Goal: Information Seeking & Learning: Learn about a topic

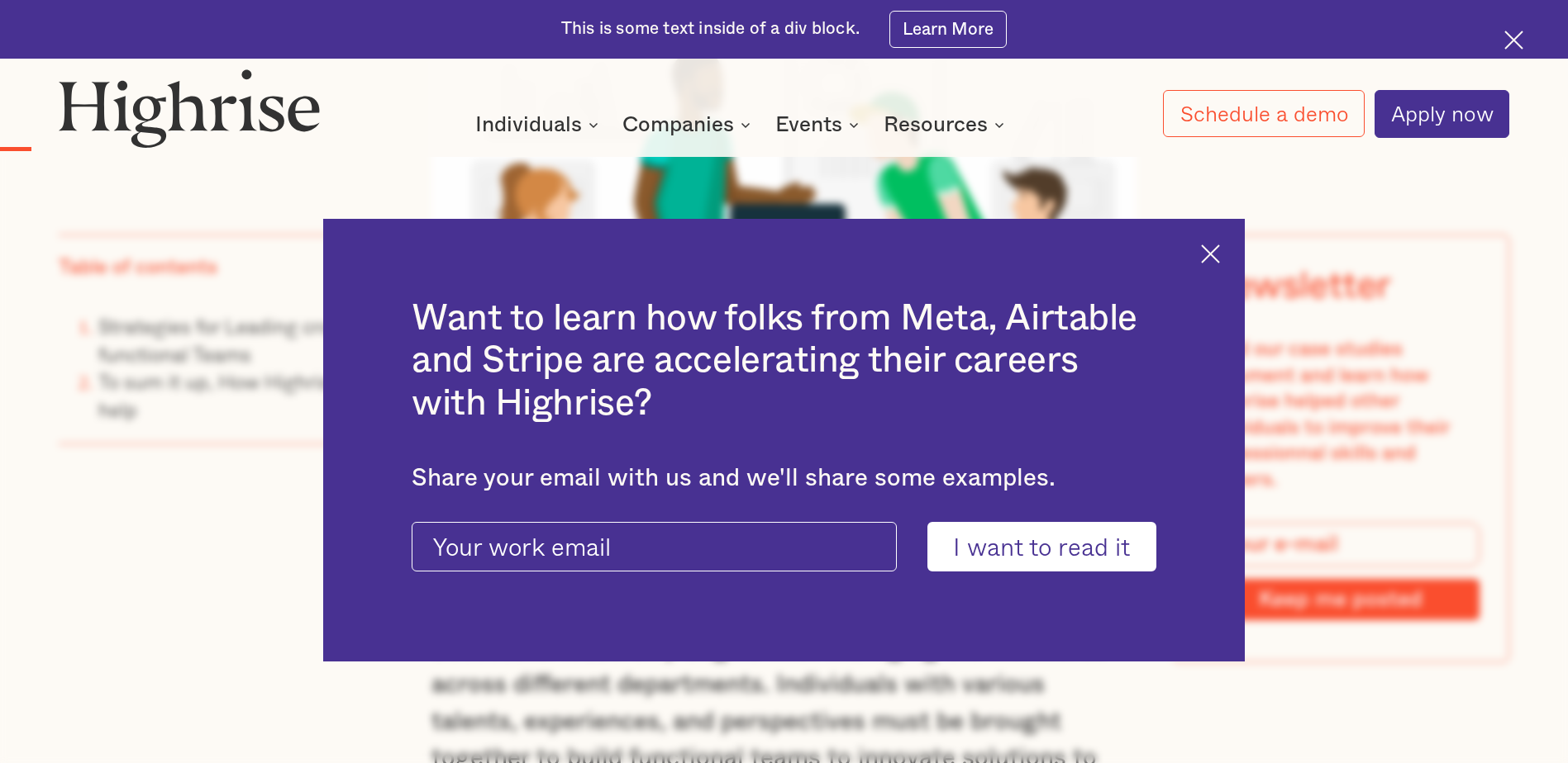
scroll to position [1883, 0]
click at [1214, 256] on img at bounding box center [1211, 254] width 19 height 19
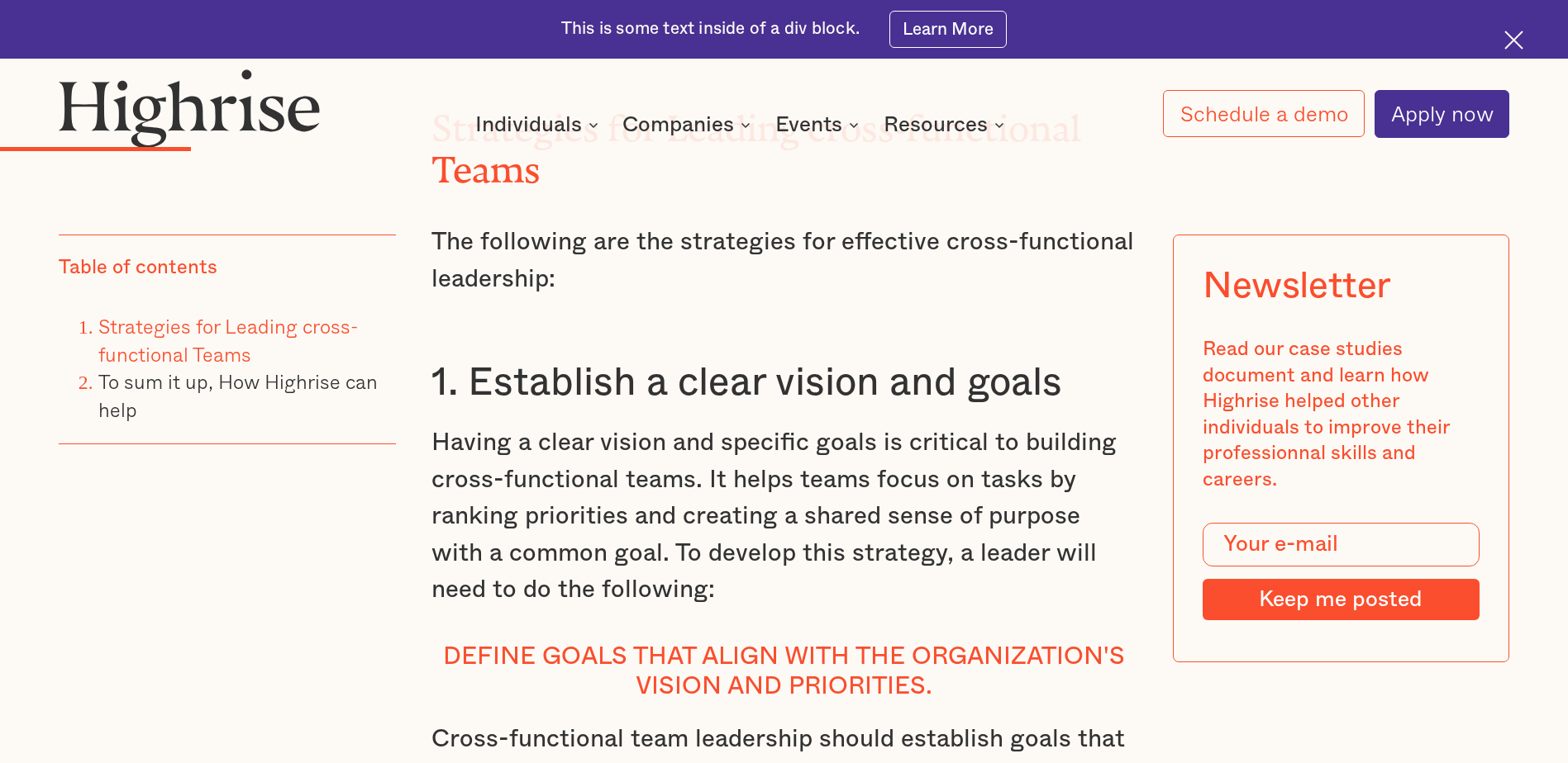
scroll to position [3556, 0]
click at [773, 458] on p "Having a clear vision and specific goals is critical to building cross-function…" at bounding box center [784, 516] width 704 height 184
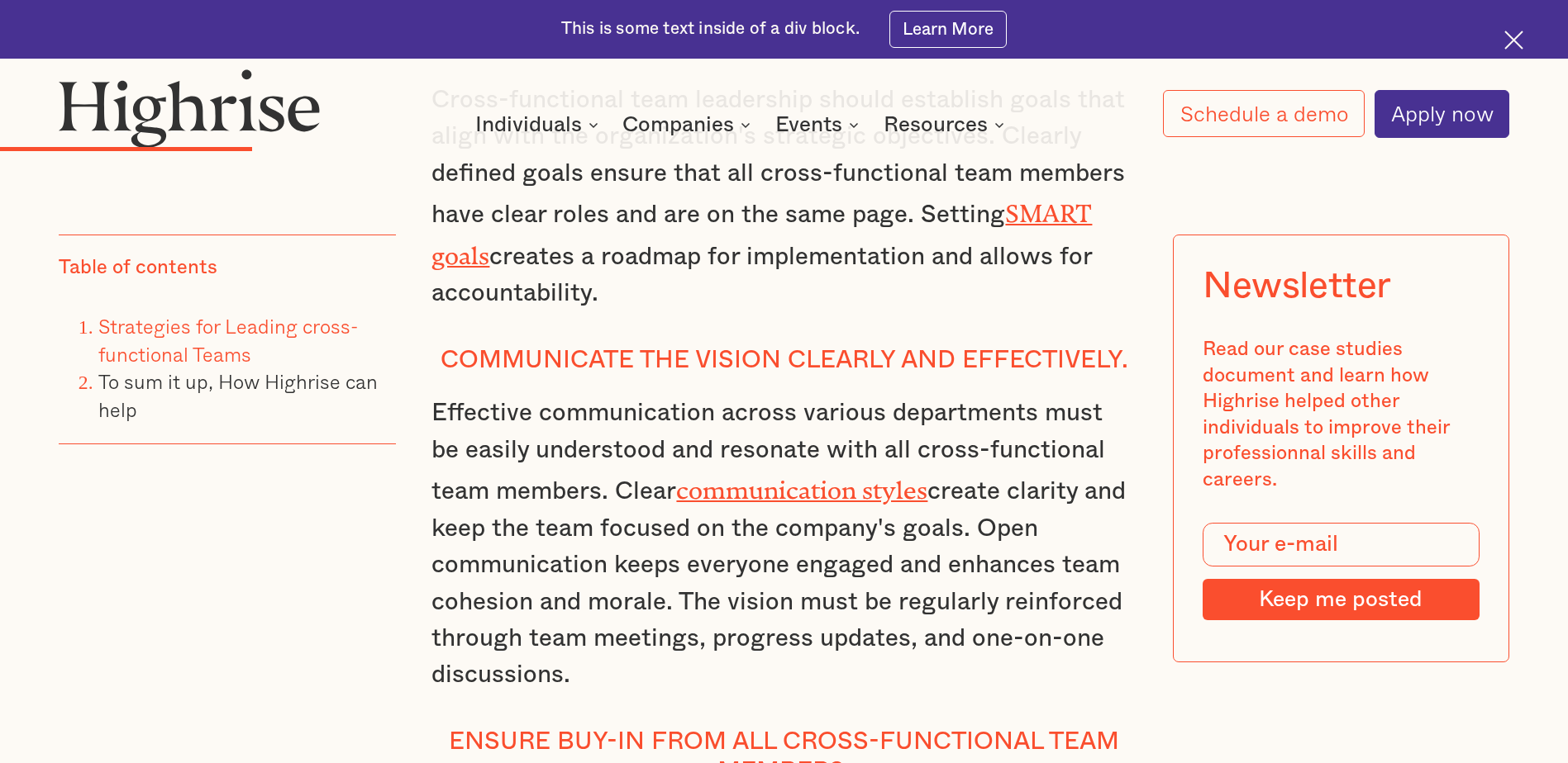
scroll to position [4317, 0]
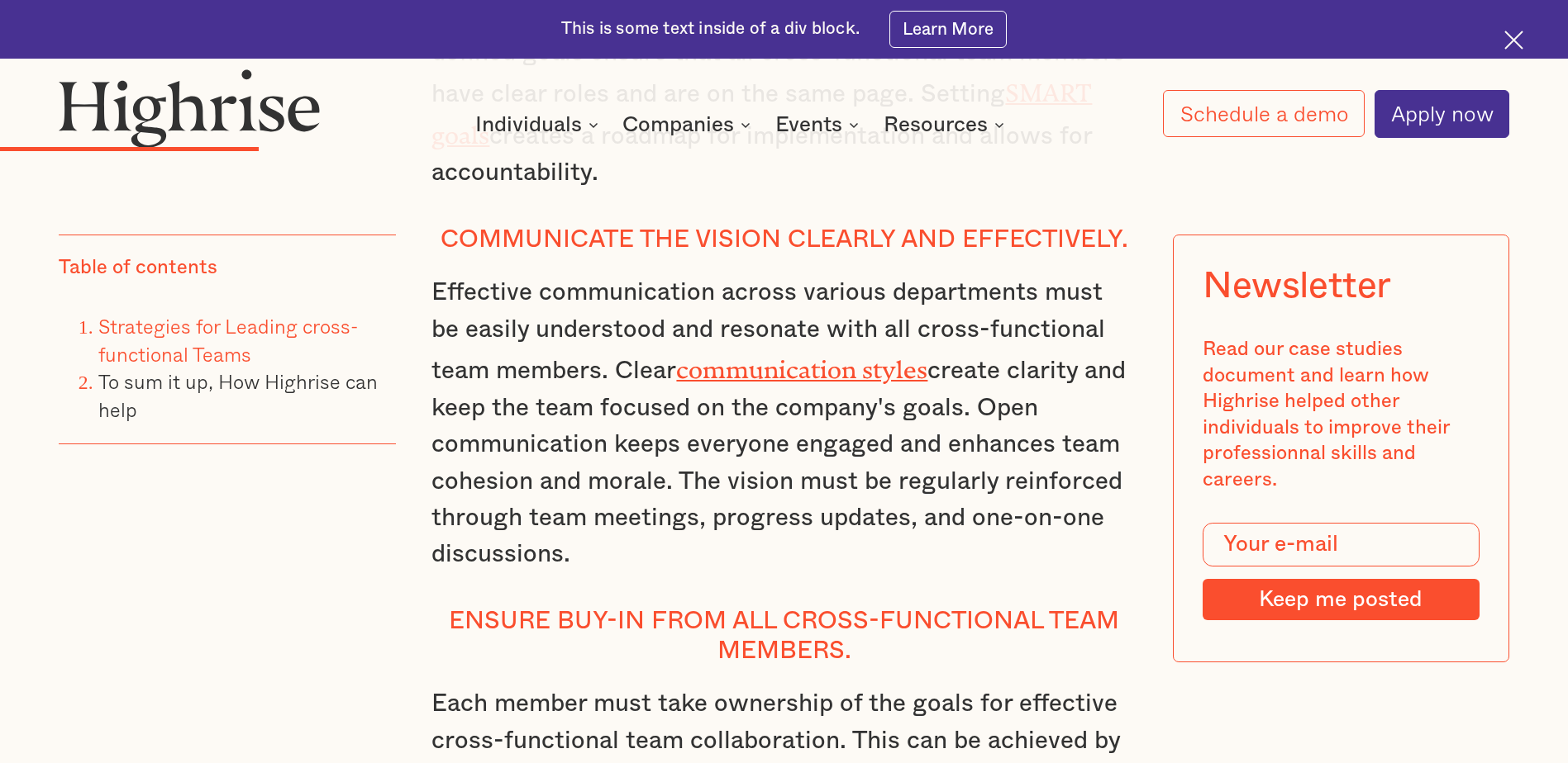
click at [811, 443] on p "Effective communication across various departments must be easily understood an…" at bounding box center [784, 423] width 704 height 299
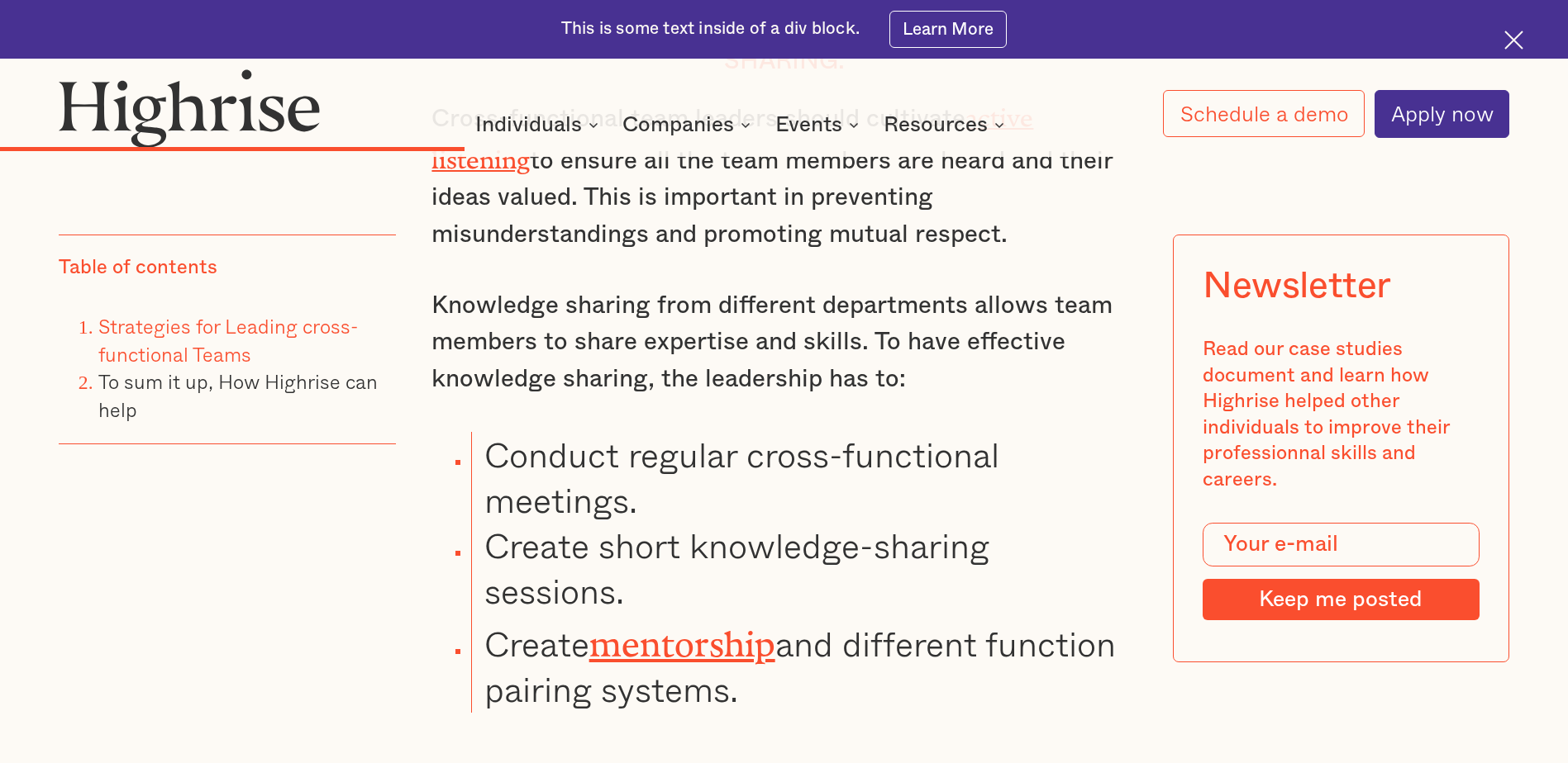
scroll to position [6597, 0]
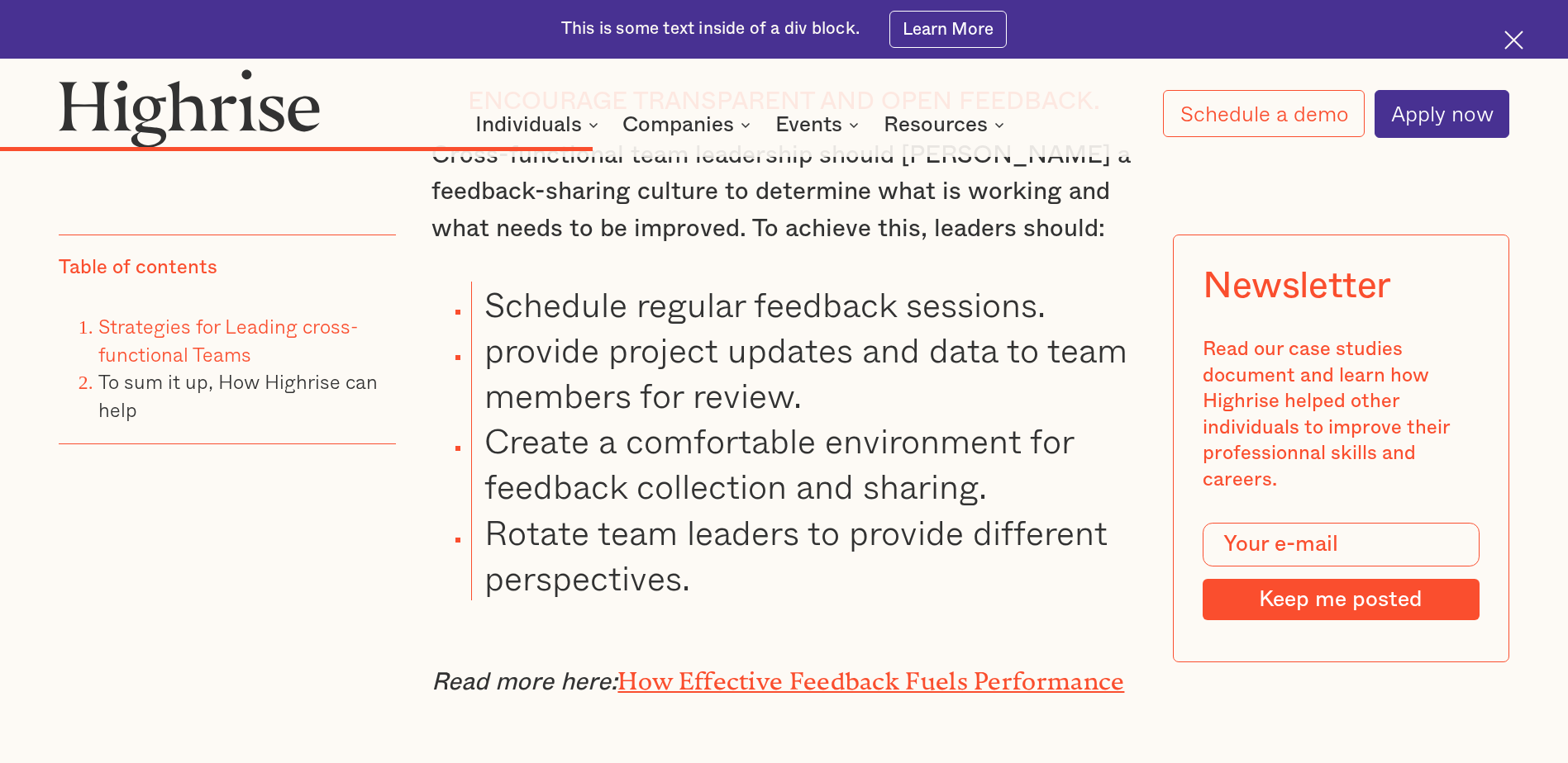
scroll to position [8017, 0]
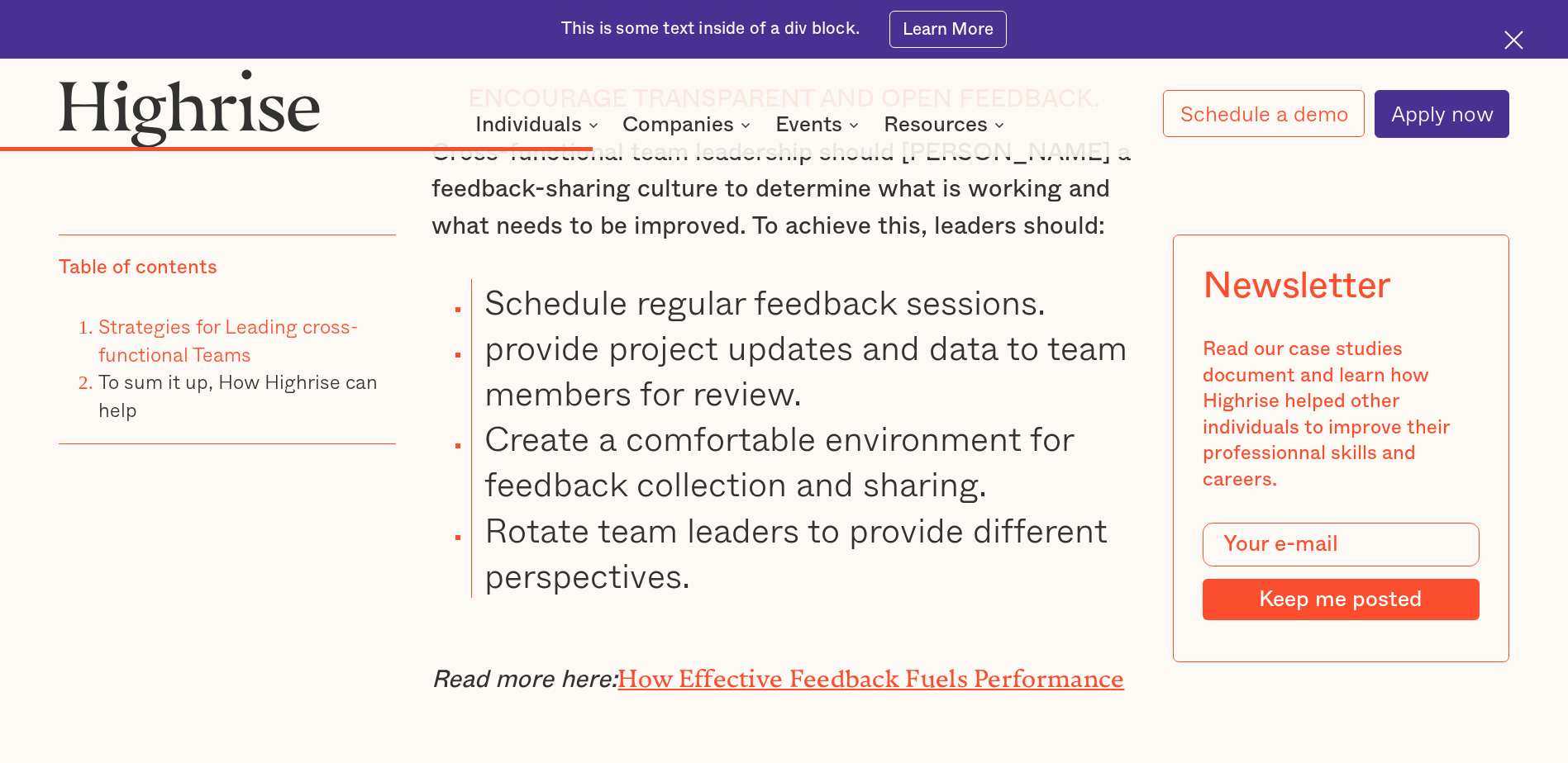
click at [667, 456] on li "Create a comfortable environment for feedback collection and sharing." at bounding box center [804, 461] width 666 height 90
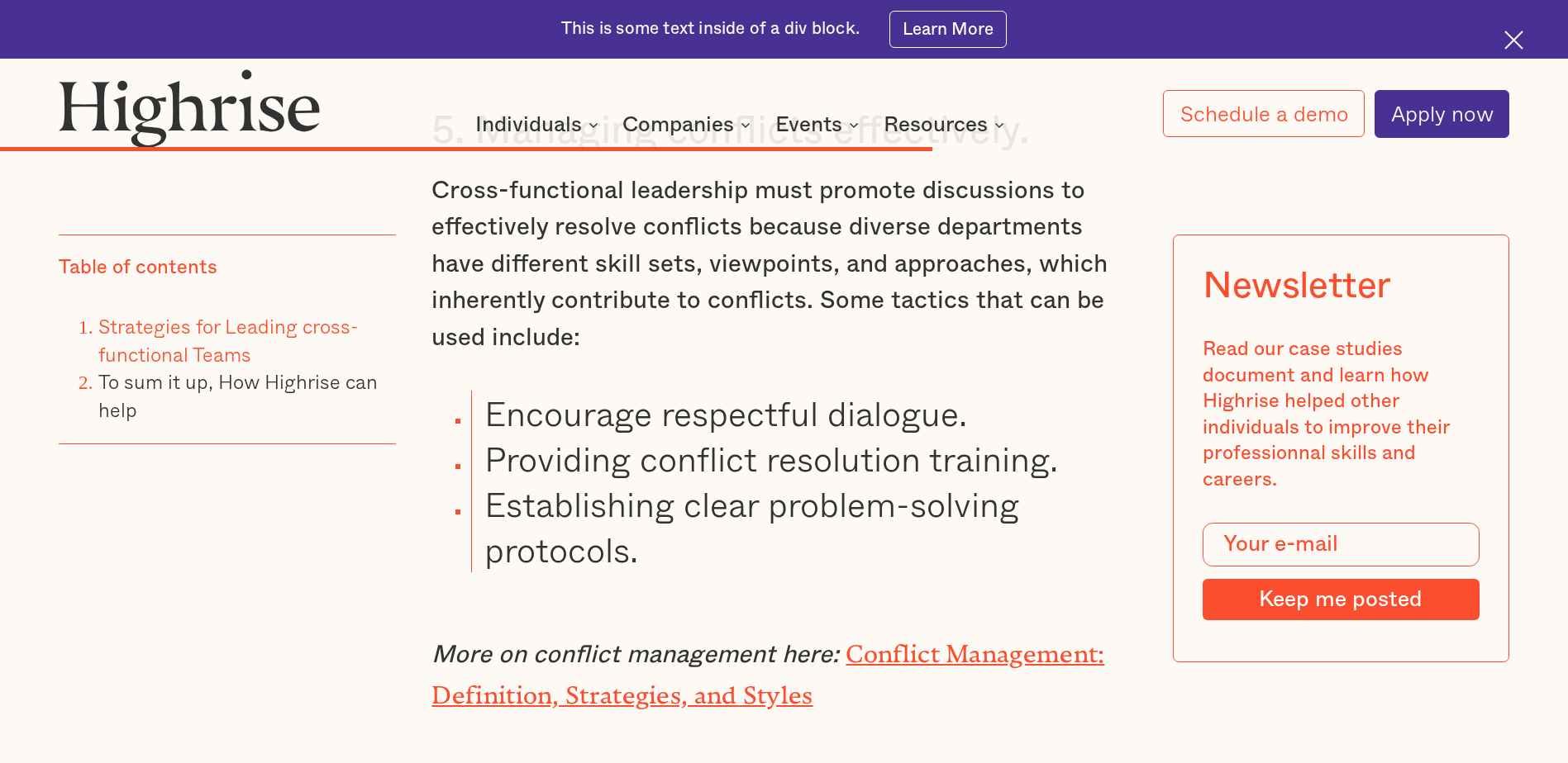
scroll to position [11784, 0]
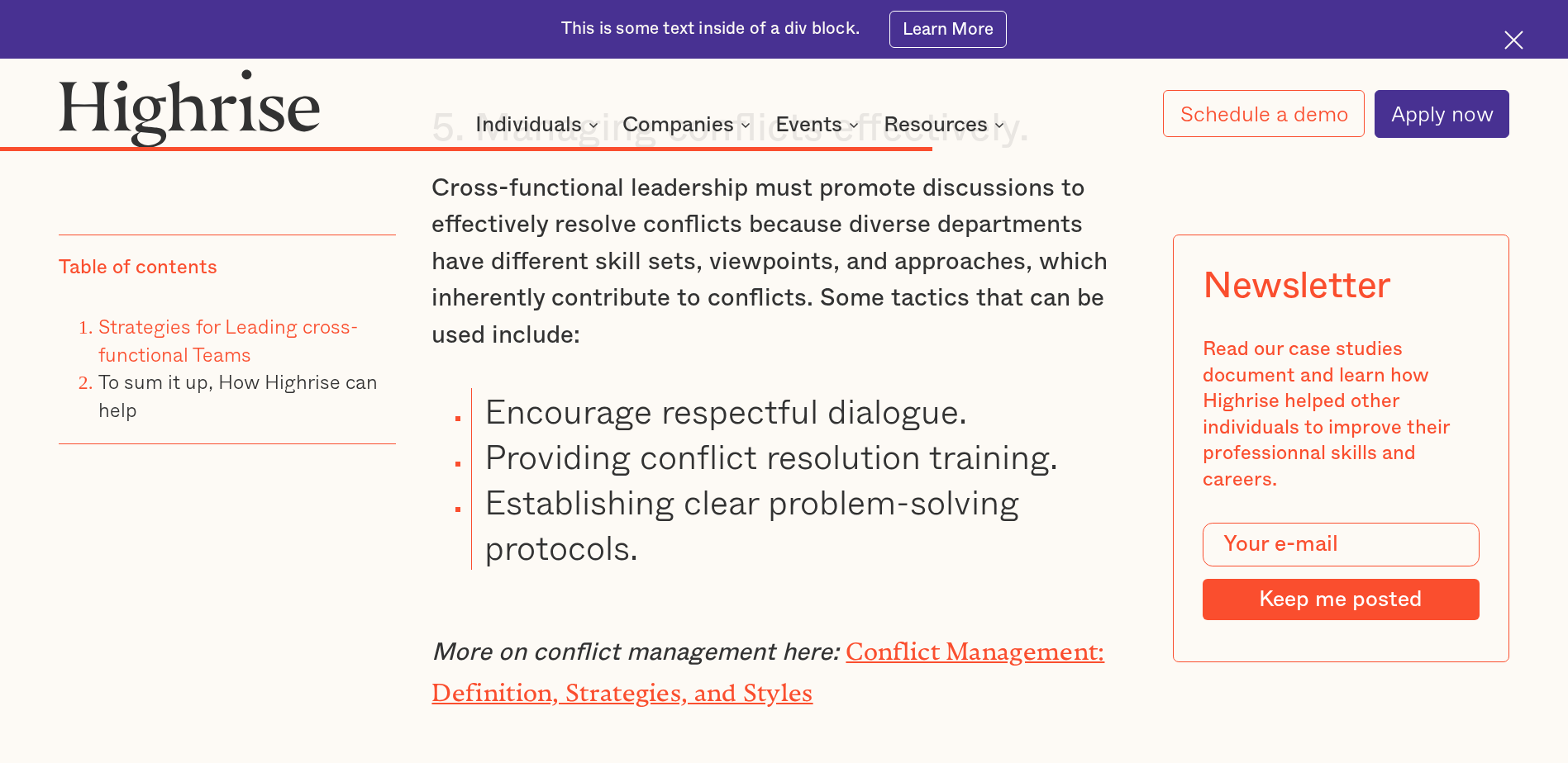
click at [685, 538] on li "Establishing clear problem-solving protocols." at bounding box center [804, 524] width 666 height 90
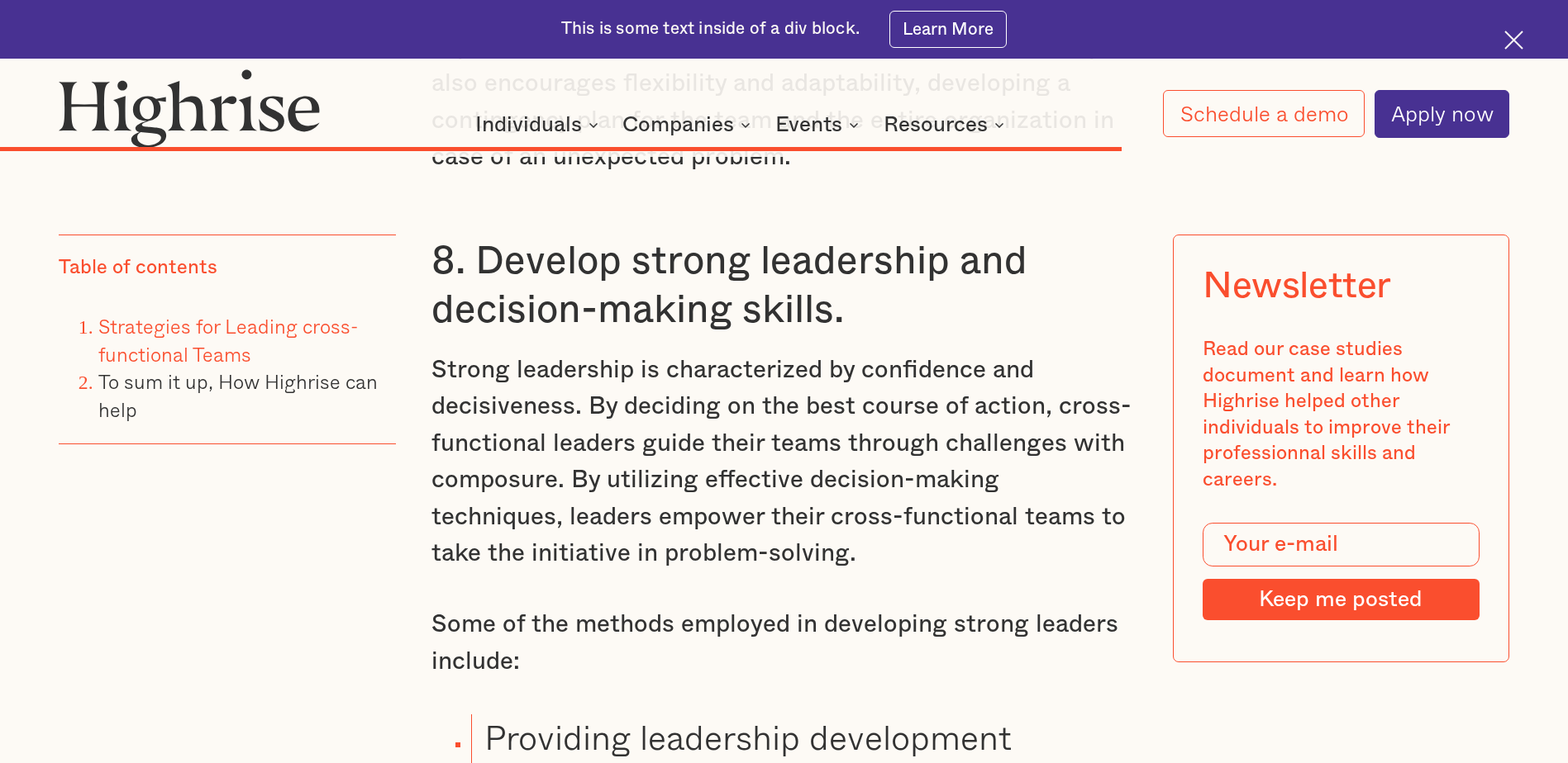
scroll to position [13767, 0]
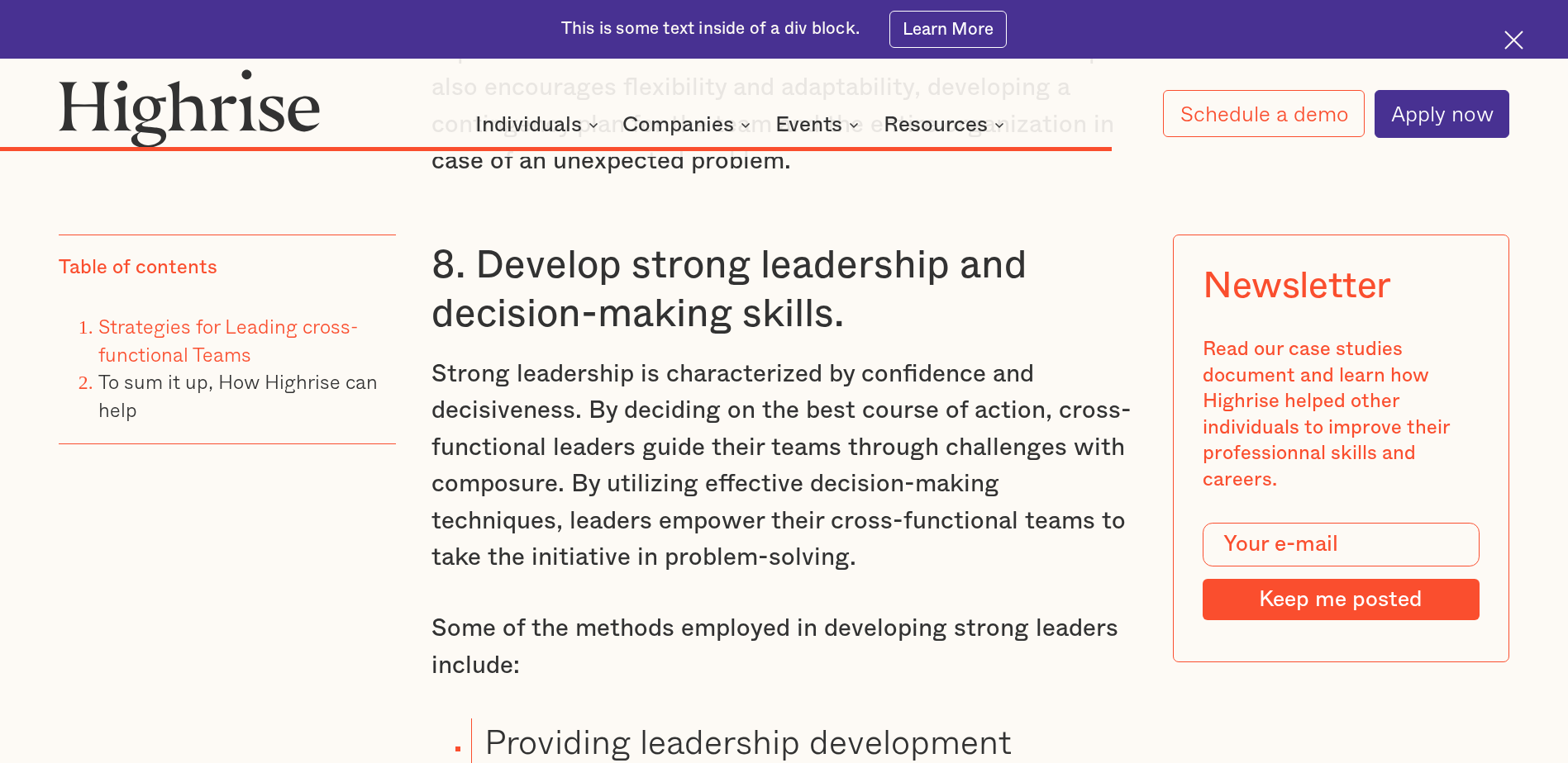
click at [1014, 517] on p "Strong leadership is characterized by confidence and decisiveness. By deciding …" at bounding box center [784, 466] width 704 height 220
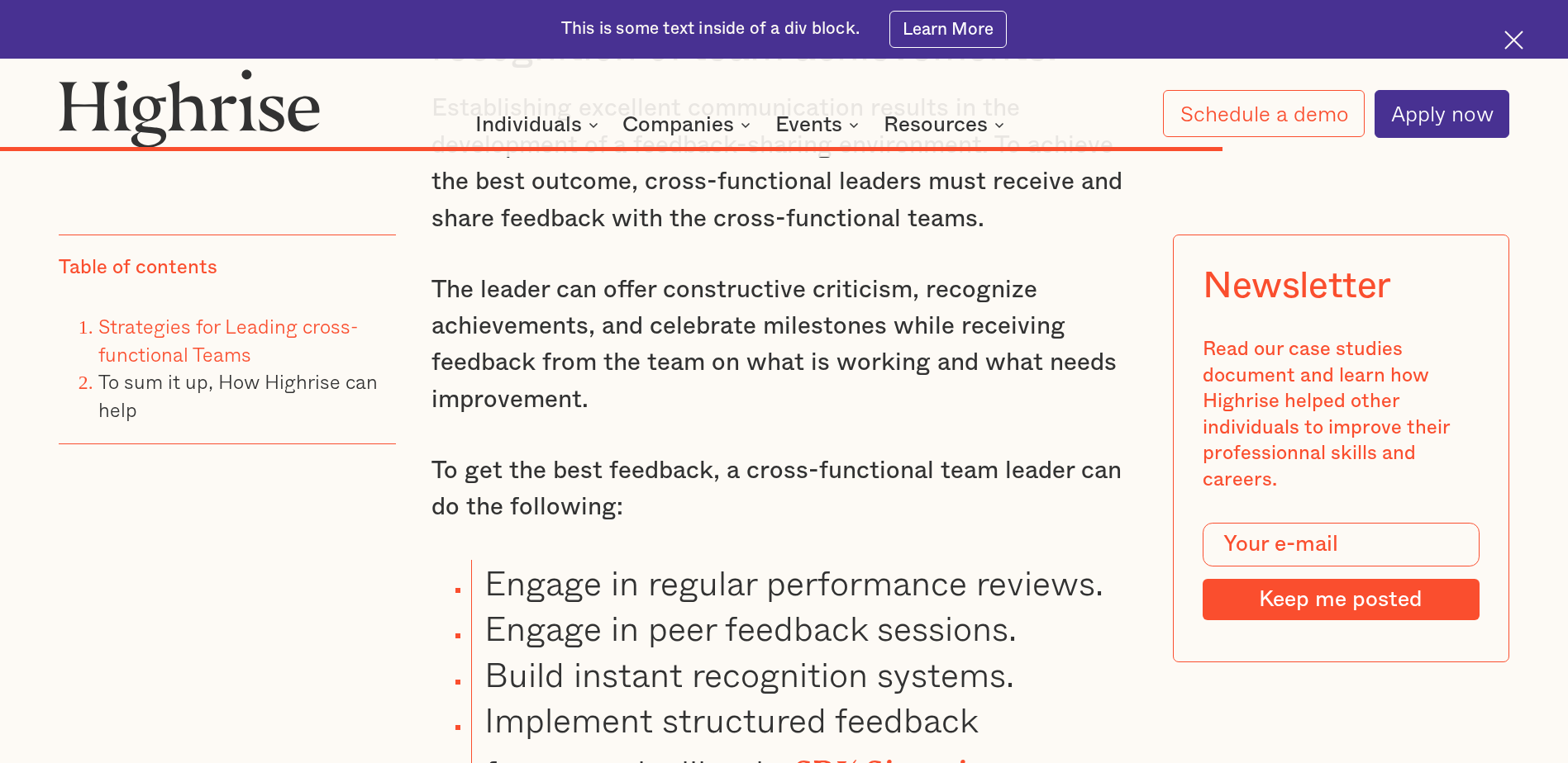
scroll to position [15022, 0]
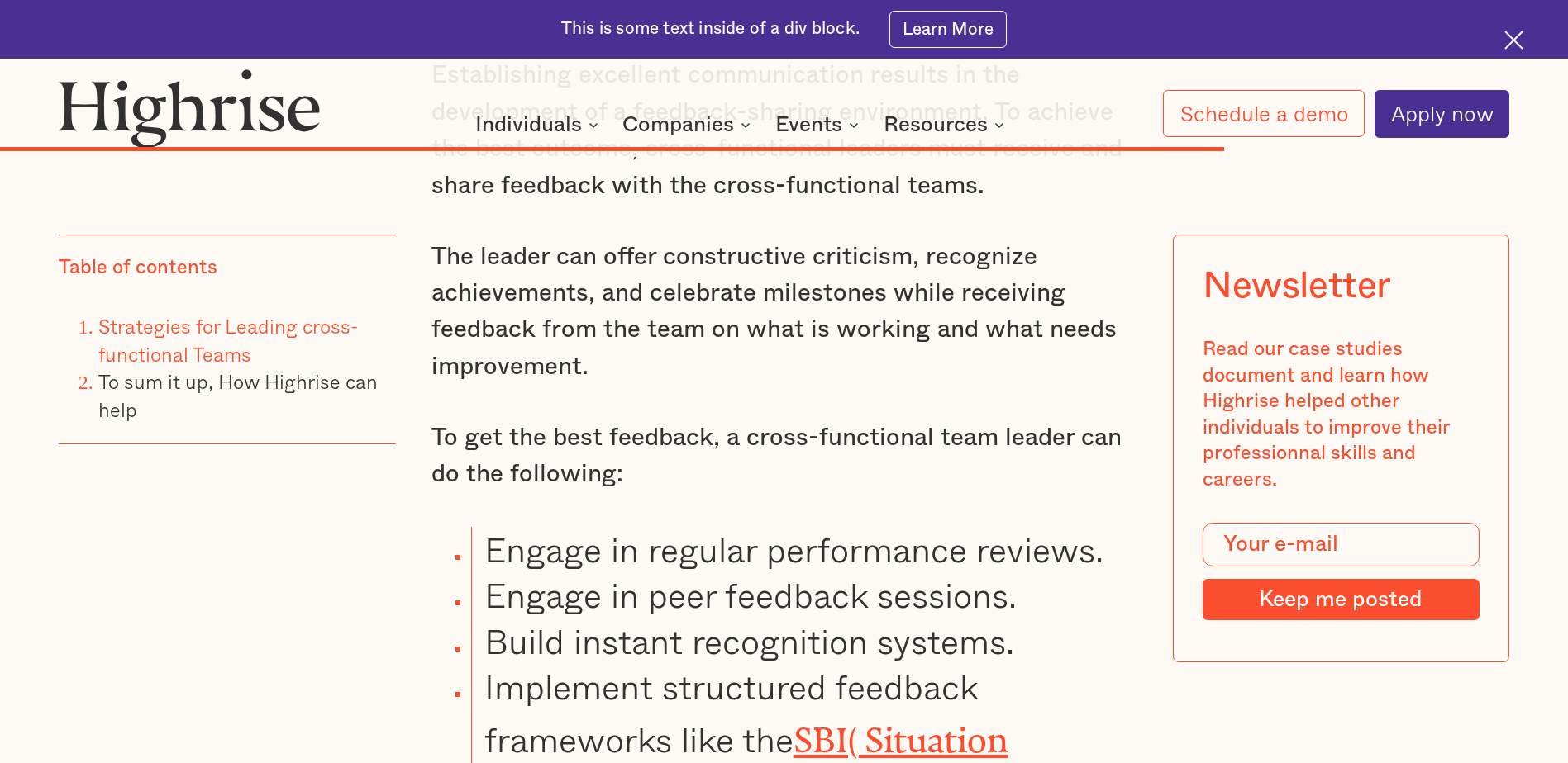
drag, startPoint x: 903, startPoint y: 338, endPoint x: 676, endPoint y: 332, distance: 227.1
drag, startPoint x: 633, startPoint y: 435, endPoint x: 528, endPoint y: 448, distance: 105.8
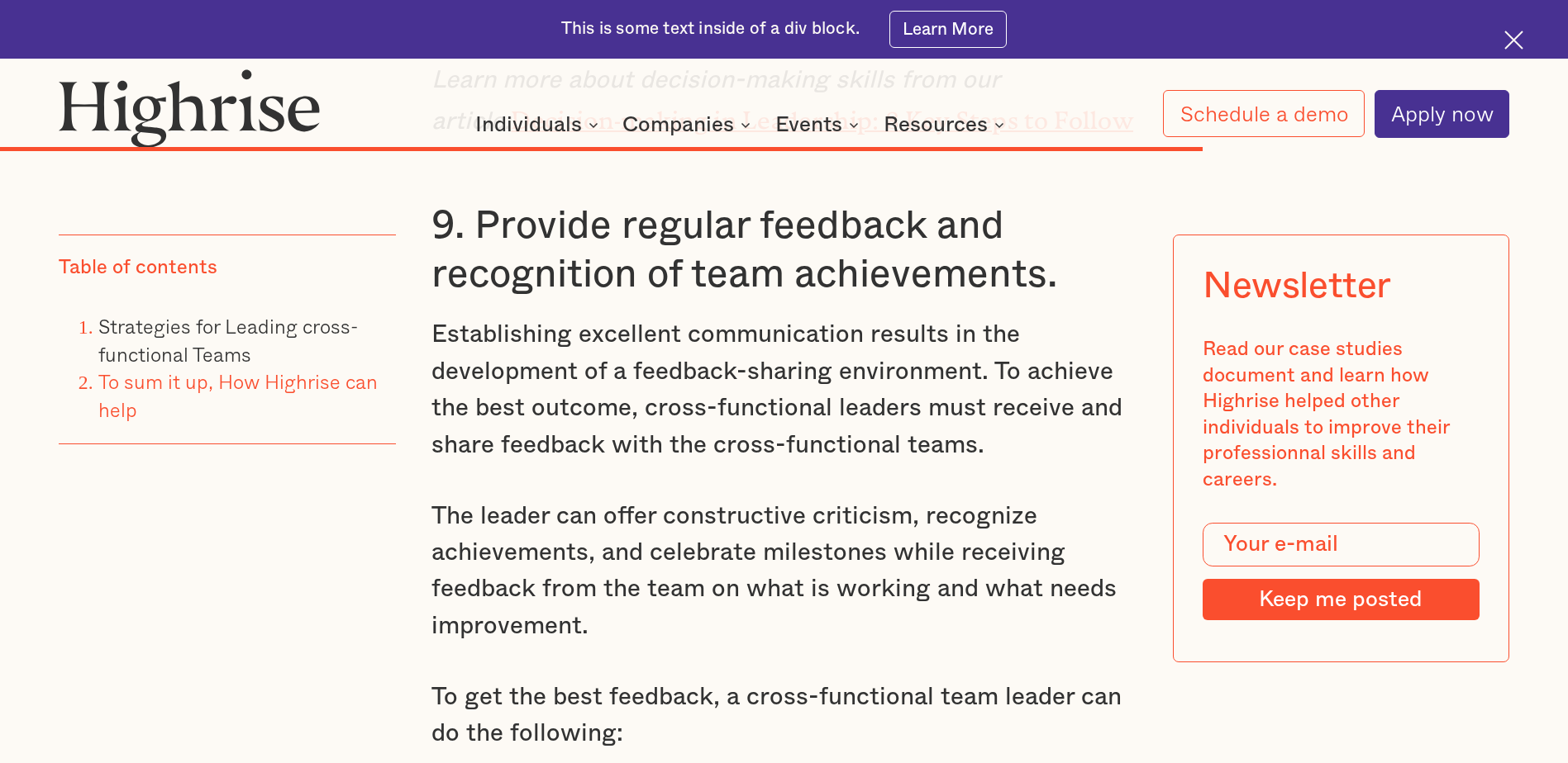
scroll to position [14716, 0]
